Goal: Task Accomplishment & Management: Complete application form

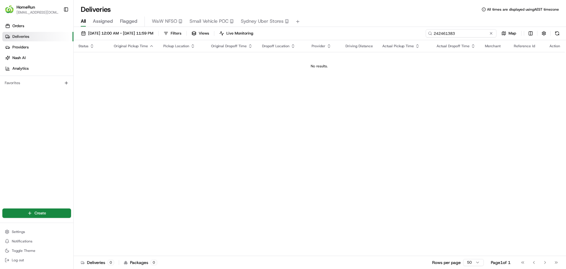
click at [479, 34] on input "242461383" at bounding box center [461, 33] width 71 height 8
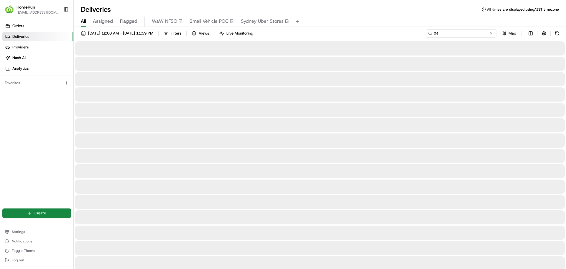
type input "2"
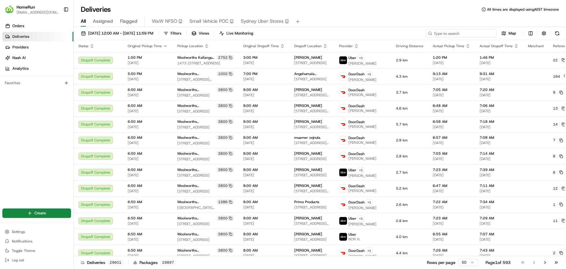
click at [477, 35] on input at bounding box center [461, 33] width 71 height 8
paste input "265565135"
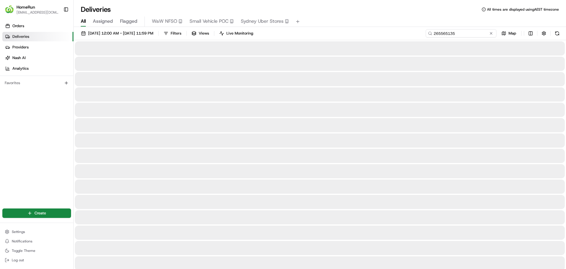
click at [434, 35] on input "265565135" at bounding box center [461, 33] width 71 height 8
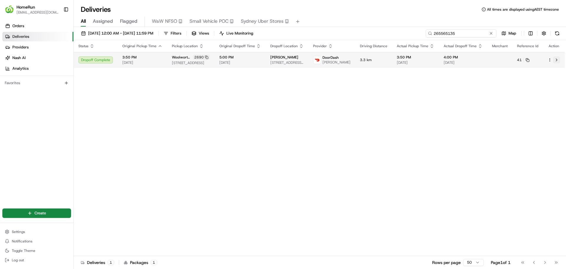
type input "265565135"
click at [558, 60] on button at bounding box center [556, 59] width 7 height 7
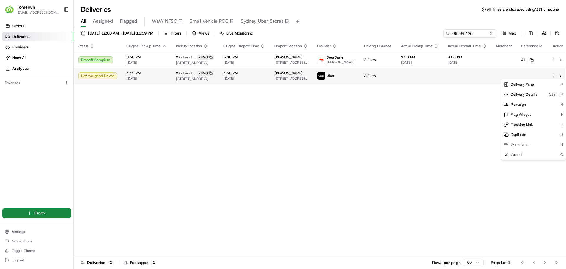
click at [549, 76] on html "HomeRun aolano1@woolworths.com.au Toggle Sidebar Orders Deliveries Providers Na…" at bounding box center [283, 134] width 566 height 269
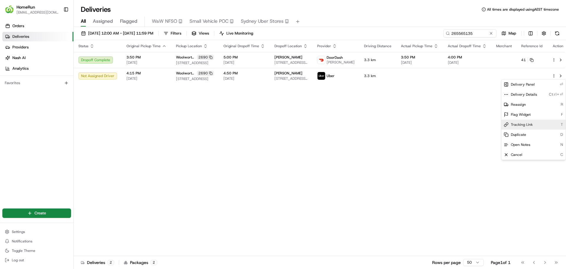
click at [533, 124] on div "Tracking Link T" at bounding box center [534, 124] width 64 height 10
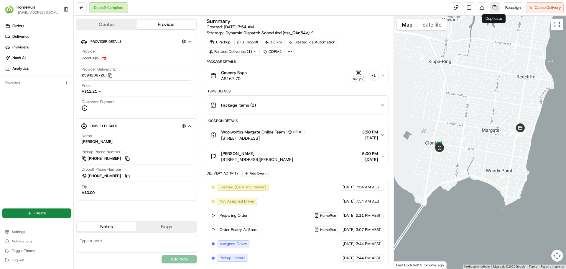
click at [492, 8] on link at bounding box center [495, 7] width 11 height 11
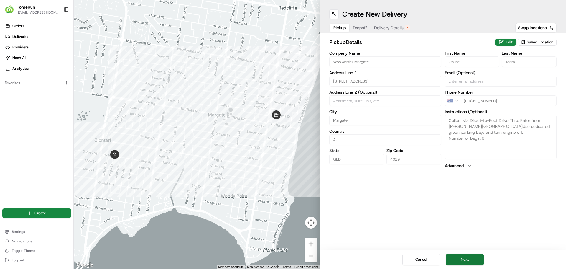
click at [472, 262] on button "Next" at bounding box center [465, 259] width 38 height 12
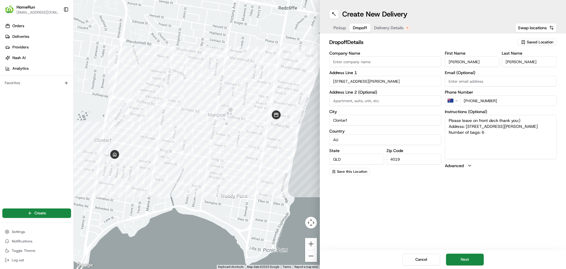
click at [489, 134] on textarea "Please leave on front deck thank you:) Address: [STREET_ADDRESS][PERSON_NAME] N…" at bounding box center [501, 137] width 112 height 44
type textarea "Please leave on front deck thank you:) Address: [STREET_ADDRESS][PERSON_NAME] N…"
click at [470, 261] on button "Next" at bounding box center [465, 259] width 38 height 12
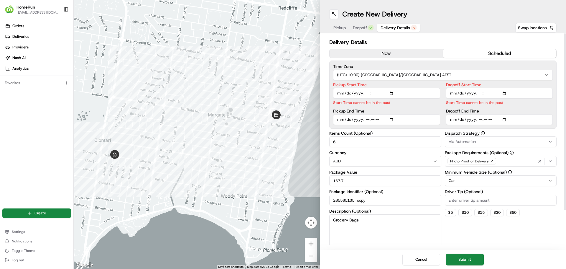
click at [392, 92] on input "Pickup Start Time" at bounding box center [386, 93] width 107 height 11
type input "[DATE]T16:15"
click at [415, 83] on label "Pickup Start Time" at bounding box center [386, 85] width 107 height 4
click at [415, 88] on input "Pickup Start Time" at bounding box center [386, 93] width 107 height 11
click at [394, 112] on input "Pickup End Time" at bounding box center [386, 112] width 107 height 11
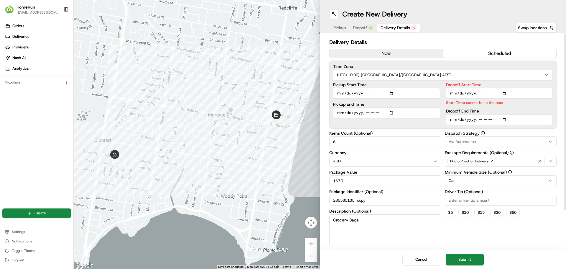
type input "[DATE]T16:25"
click at [414, 84] on label "Pickup Start Time" at bounding box center [386, 85] width 107 height 4
click at [414, 88] on input "Pickup Start Time" at bounding box center [386, 93] width 107 height 11
click at [506, 93] on input "Dropoff Start Time" at bounding box center [499, 93] width 107 height 11
type input "[DATE]T16:36"
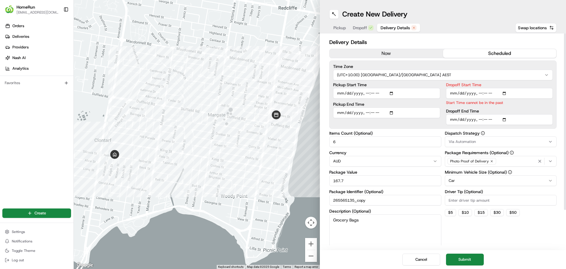
click at [527, 82] on div "Time Zone (UTC+10.00) [GEOGRAPHIC_DATA]/[GEOGRAPHIC_DATA] AEST Pickup Start Tim…" at bounding box center [443, 94] width 227 height 68
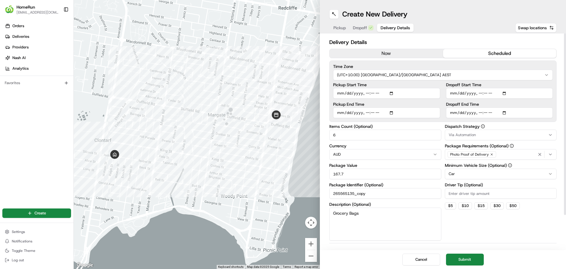
click at [505, 112] on input "Dropoff End Time" at bounding box center [499, 112] width 107 height 11
type input "[DATE]T16:50"
click at [542, 85] on label "Dropoff Start Time" at bounding box center [499, 85] width 107 height 4
click at [542, 88] on input "Dropoff Start Time" at bounding box center [499, 93] width 107 height 11
click at [474, 260] on button "Submit" at bounding box center [465, 259] width 38 height 12
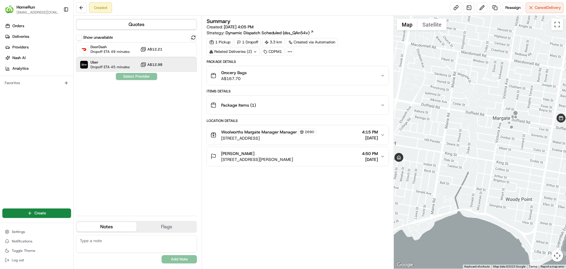
click at [120, 65] on span "Dropoff ETA 45 minutes" at bounding box center [110, 67] width 39 height 5
click at [142, 76] on button "Assign Provider" at bounding box center [137, 76] width 42 height 7
